Goal: Communication & Community: Answer question/provide support

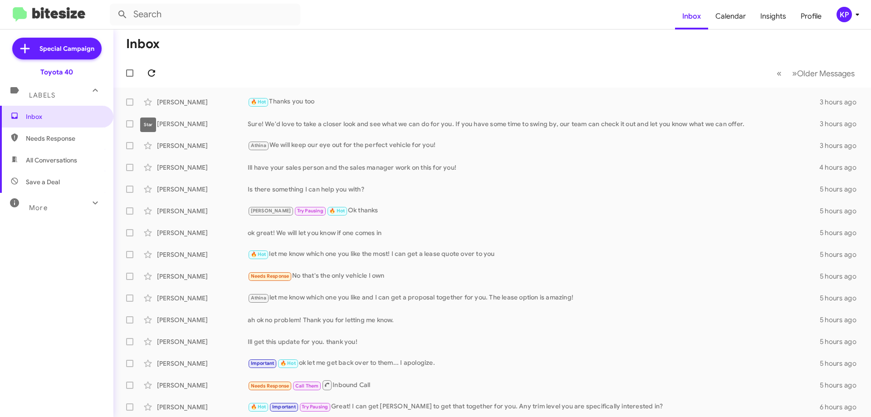
click at [159, 69] on span at bounding box center [151, 73] width 18 height 11
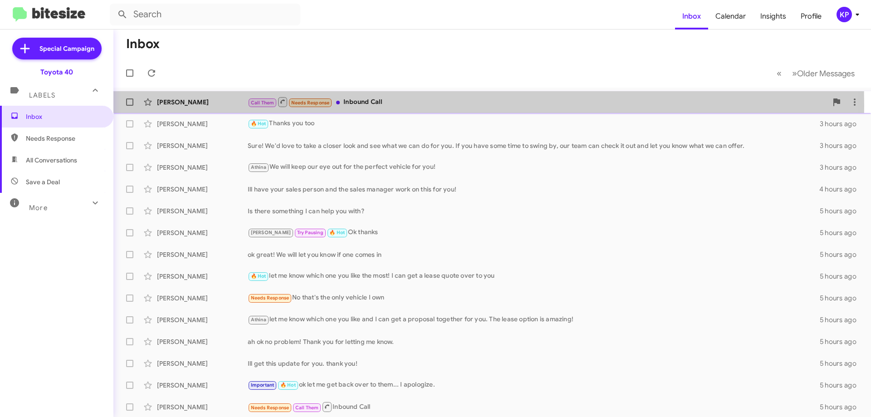
click at [227, 106] on div "[PERSON_NAME]" at bounding box center [202, 102] width 91 height 9
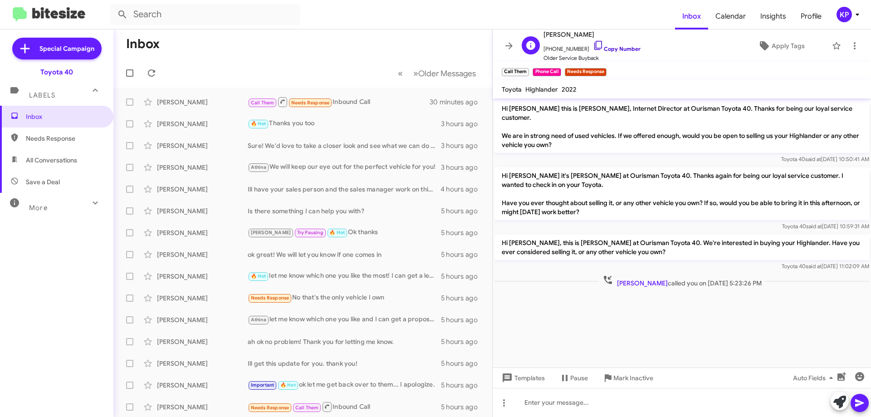
click at [610, 49] on link "Copy Number" at bounding box center [617, 48] width 48 height 7
click at [507, 48] on icon at bounding box center [509, 45] width 11 height 11
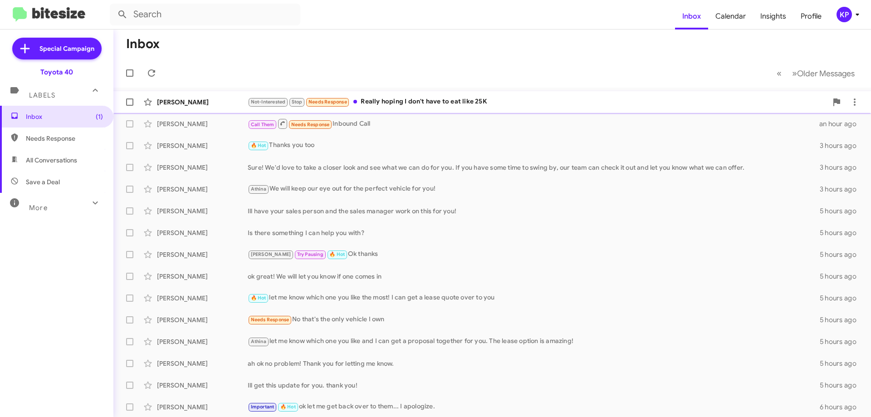
click at [220, 101] on div "[PERSON_NAME]" at bounding box center [202, 102] width 91 height 9
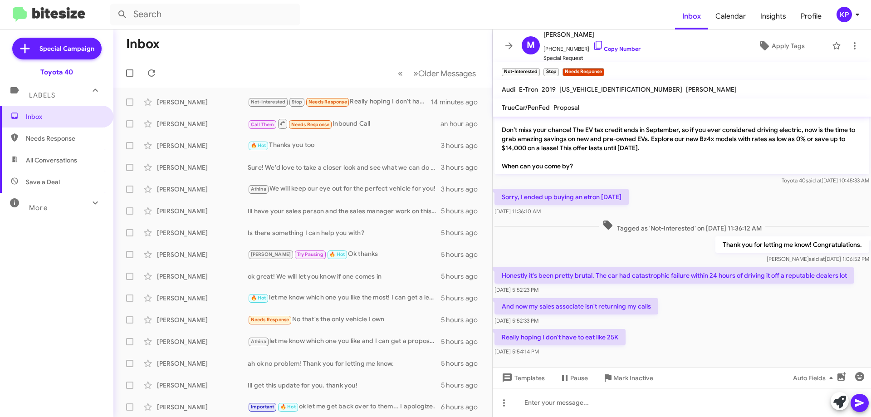
scroll to position [30, 0]
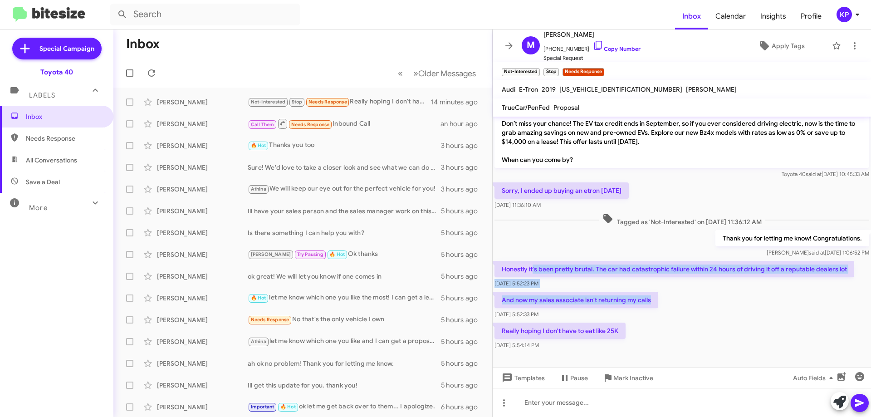
drag, startPoint x: 533, startPoint y: 267, endPoint x: 682, endPoint y: 295, distance: 151.0
click at [658, 291] on div "Hi [PERSON_NAME] it's [PERSON_NAME], Internet Director at Ourisman Toyota 40. T…" at bounding box center [682, 218] width 378 height 265
click at [689, 296] on div "And now my sales associate isn't returning my calls [DATE] 5:52:33 PM" at bounding box center [682, 305] width 378 height 31
click at [686, 291] on div "And now my sales associate isn't returning my calls [DATE] 5:52:33 PM" at bounding box center [682, 305] width 378 height 31
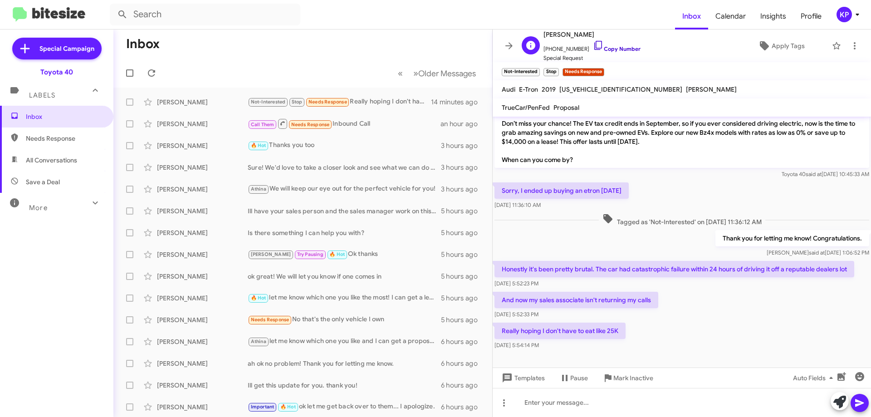
click at [619, 52] on link "Copy Number" at bounding box center [617, 48] width 48 height 7
click at [609, 46] on link "Copy Number" at bounding box center [617, 48] width 48 height 7
click at [613, 47] on link "Copy Number" at bounding box center [617, 48] width 48 height 7
click at [613, 50] on link "Copy Number" at bounding box center [617, 48] width 48 height 7
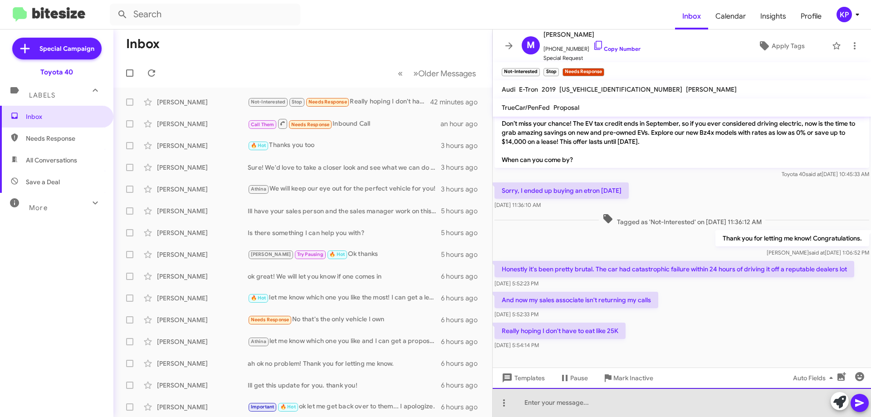
click at [595, 403] on div at bounding box center [682, 402] width 378 height 29
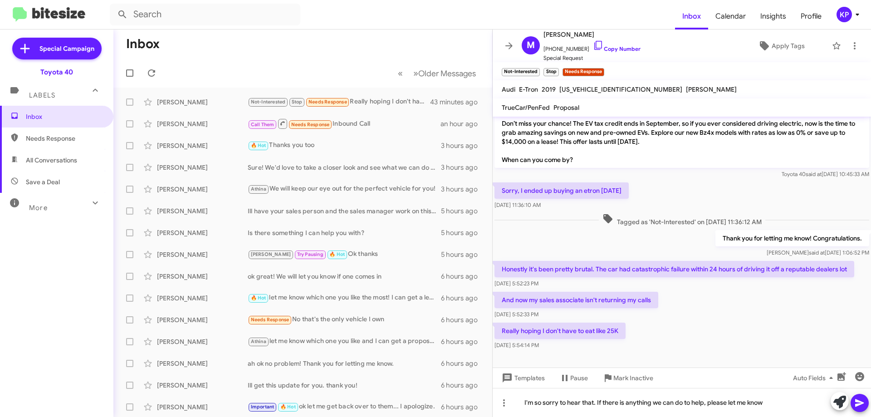
click at [863, 399] on icon at bounding box center [859, 402] width 11 height 11
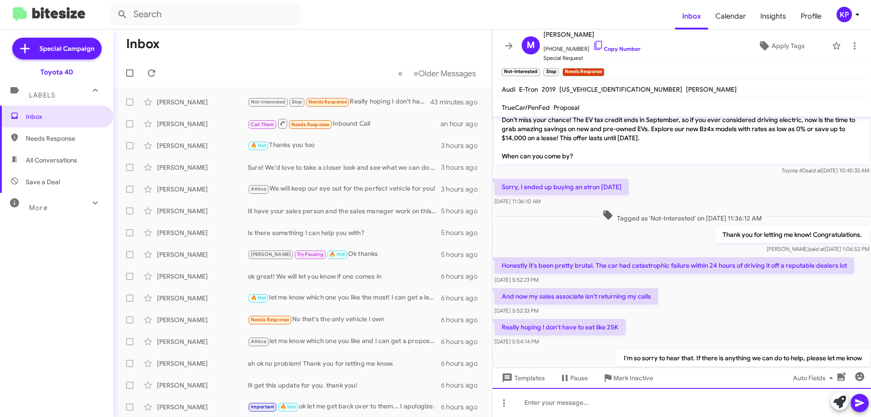
scroll to position [64, 0]
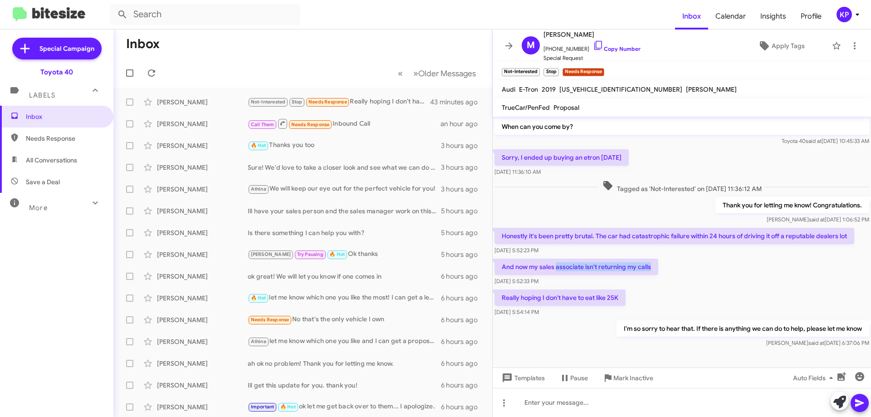
drag, startPoint x: 629, startPoint y: 267, endPoint x: 678, endPoint y: 267, distance: 48.5
click at [680, 267] on div "And now my sales associate isn't returning my calls [DATE] 5:52:33 PM" at bounding box center [682, 272] width 378 height 31
click at [678, 267] on div "And now my sales associate isn't returning my calls [DATE] 5:52:33 PM" at bounding box center [682, 272] width 378 height 31
drag, startPoint x: 516, startPoint y: 298, endPoint x: 646, endPoint y: 296, distance: 129.3
click at [646, 296] on div "Really hoping I don't have to eat like 25K [DATE] 5:54:14 PM" at bounding box center [682, 303] width 378 height 31
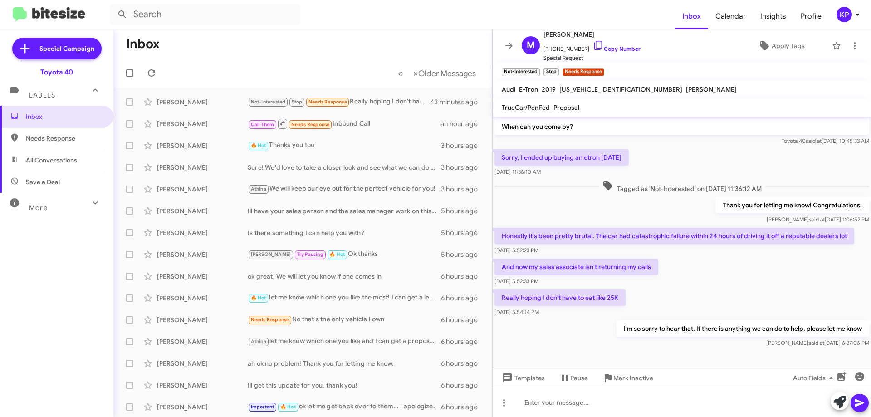
click at [671, 287] on div "And now my sales associate isn't returning my calls [DATE] 5:52:33 PM" at bounding box center [682, 272] width 378 height 31
drag, startPoint x: 714, startPoint y: 329, endPoint x: 837, endPoint y: 318, distance: 123.5
click at [837, 318] on div "Hi [PERSON_NAME] it's [PERSON_NAME], Internet Director at Ourisman Toyota 40. T…" at bounding box center [682, 201] width 378 height 296
click at [764, 275] on div "And now my sales associate isn't returning my calls [DATE] 5:52:33 PM" at bounding box center [682, 272] width 378 height 31
click at [508, 43] on icon at bounding box center [509, 45] width 11 height 11
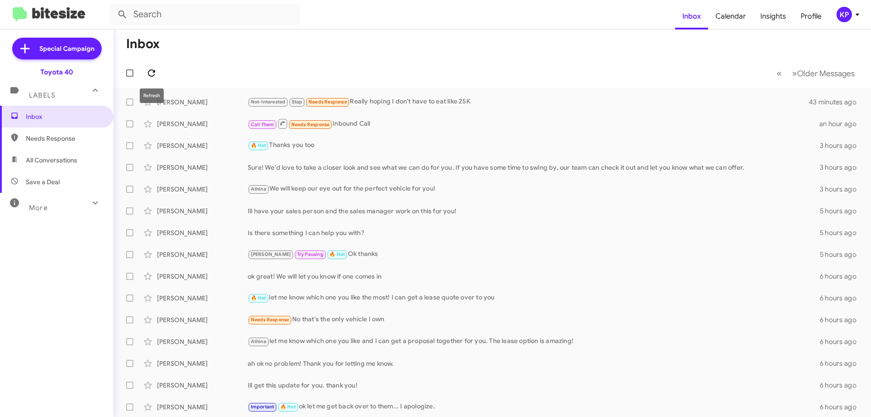
click at [144, 75] on span at bounding box center [151, 73] width 18 height 11
click at [157, 72] on span at bounding box center [151, 73] width 18 height 11
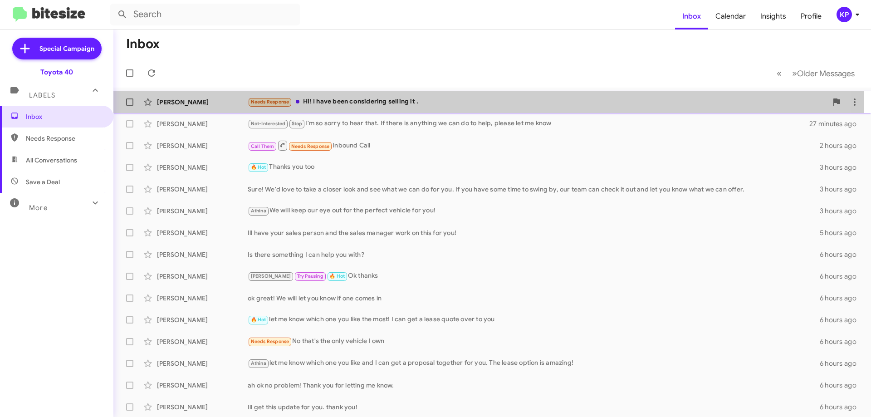
click at [224, 102] on div "[PERSON_NAME]" at bounding box center [202, 102] width 91 height 9
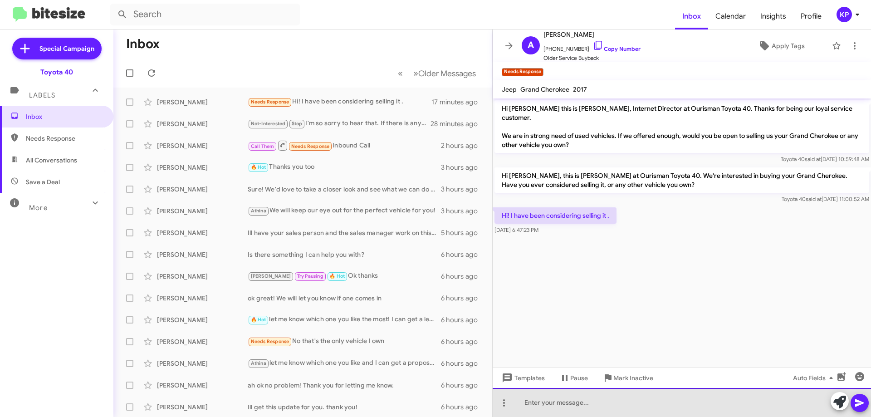
click at [575, 405] on div at bounding box center [682, 402] width 378 height 29
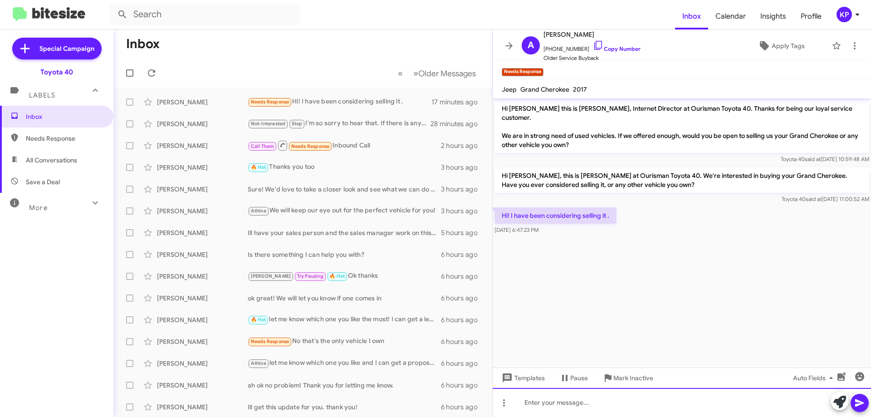
paste div
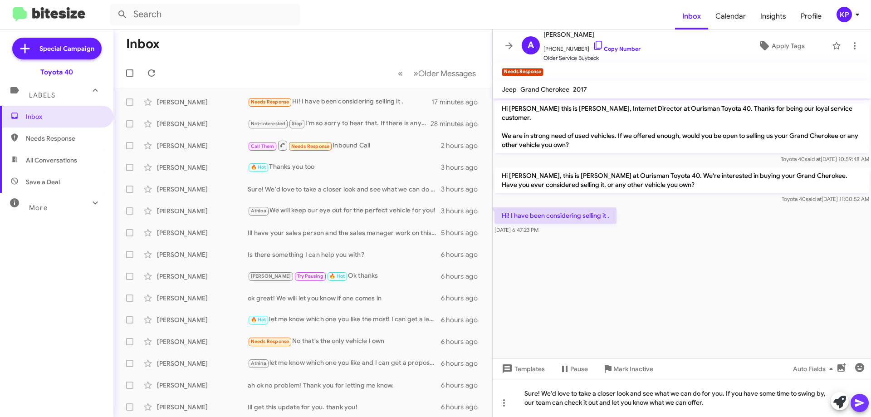
click at [860, 403] on icon at bounding box center [859, 402] width 11 height 11
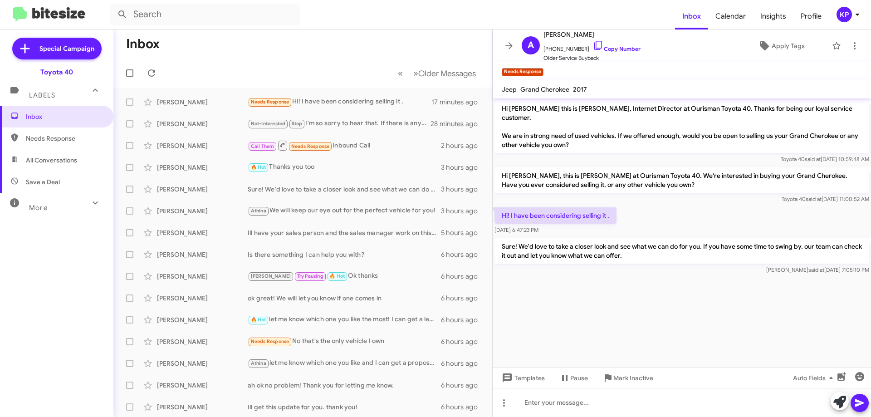
click at [509, 46] on icon at bounding box center [508, 45] width 7 height 7
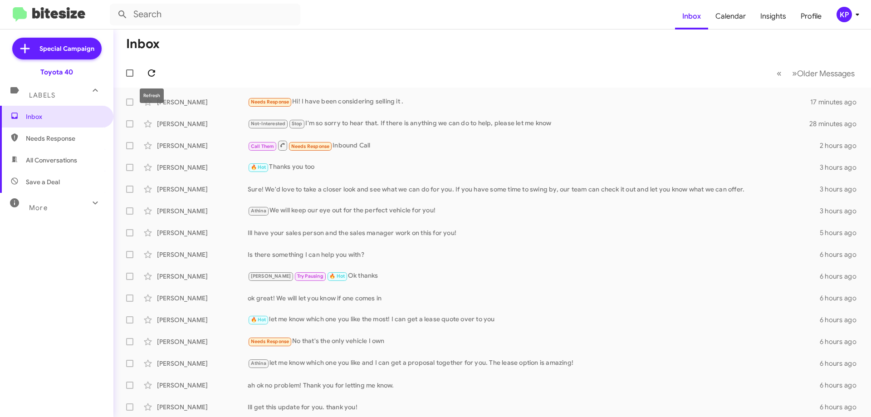
click at [147, 73] on icon at bounding box center [151, 73] width 11 height 11
click at [152, 78] on button at bounding box center [151, 73] width 18 height 18
